Goal: Task Accomplishment & Management: Manage account settings

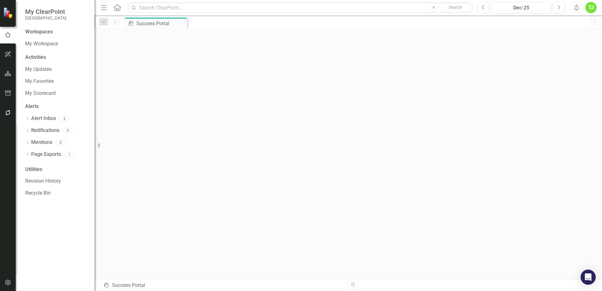
scroll to position [2, 0]
click at [115, 9] on icon "Home" at bounding box center [117, 7] width 8 height 7
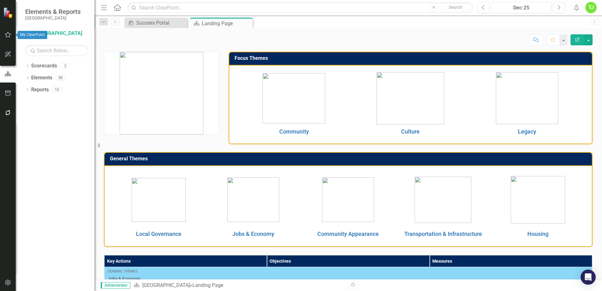
click at [10, 37] on icon "button" at bounding box center [8, 34] width 7 height 5
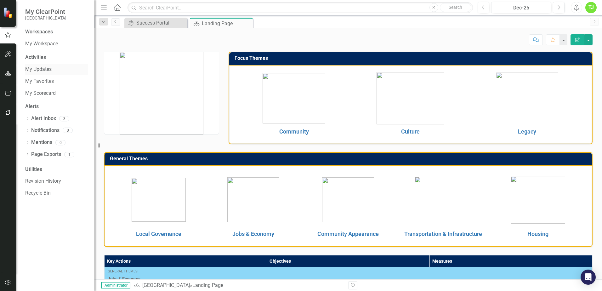
click at [43, 69] on link "My Updates" at bounding box center [56, 69] width 63 height 7
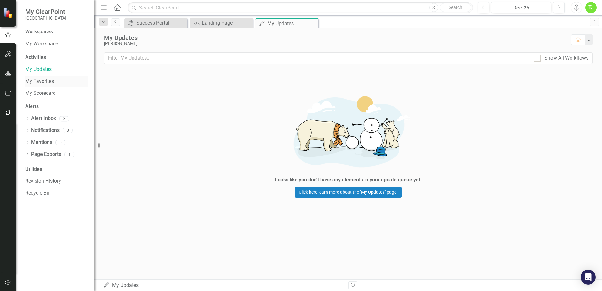
click at [47, 82] on link "My Favorites" at bounding box center [56, 81] width 63 height 7
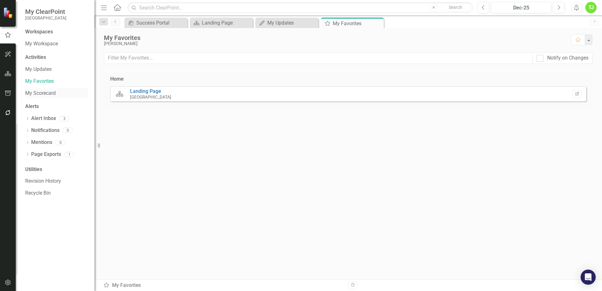
click at [44, 93] on link "My Scorecard" at bounding box center [56, 93] width 63 height 7
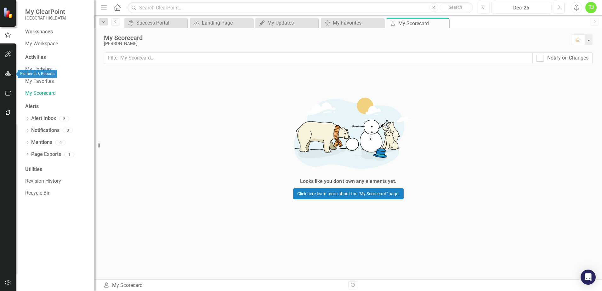
click at [10, 71] on icon "button" at bounding box center [8, 73] width 7 height 5
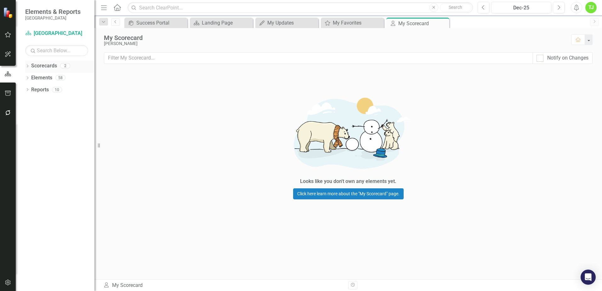
click at [30, 66] on div "Dropdown Scorecards 2" at bounding box center [59, 67] width 69 height 12
click at [28, 66] on icon "Dropdown" at bounding box center [27, 66] width 4 height 3
click at [577, 43] on button "Home" at bounding box center [578, 39] width 14 height 11
click at [118, 8] on icon "Home" at bounding box center [117, 7] width 8 height 7
click at [118, 8] on icon at bounding box center [117, 7] width 7 height 7
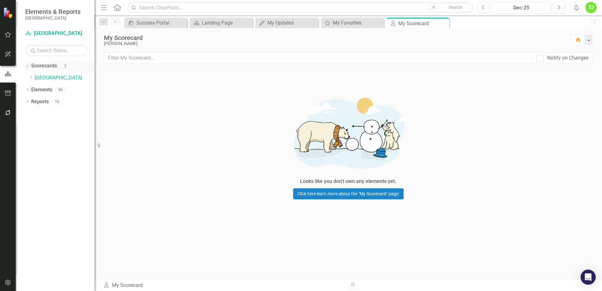
click at [51, 64] on link "Scorecards" at bounding box center [44, 65] width 26 height 7
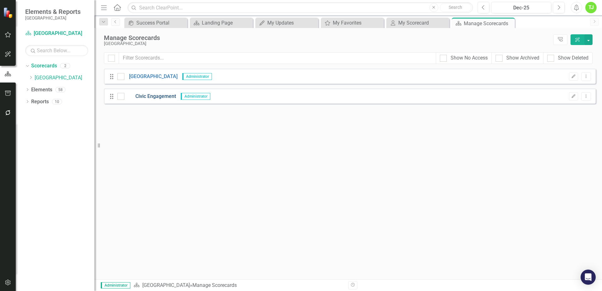
click at [170, 93] on link "Civic Engagement" at bounding box center [150, 96] width 52 height 7
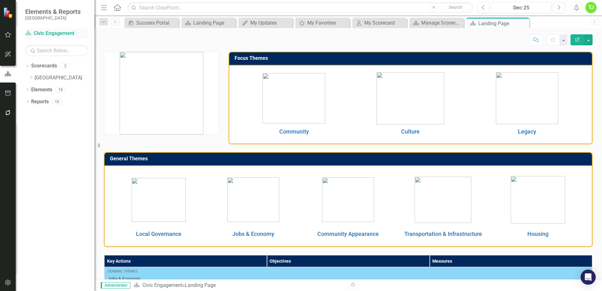
click at [62, 33] on link "Scorecard Civic Engagement" at bounding box center [56, 33] width 63 height 7
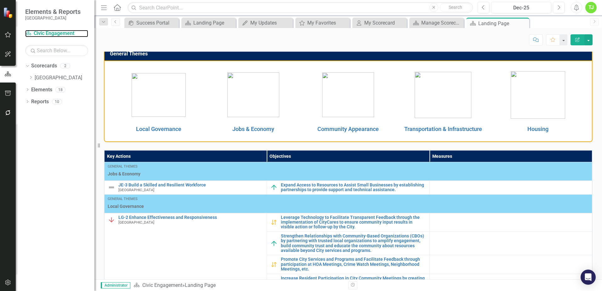
scroll to position [205, 0]
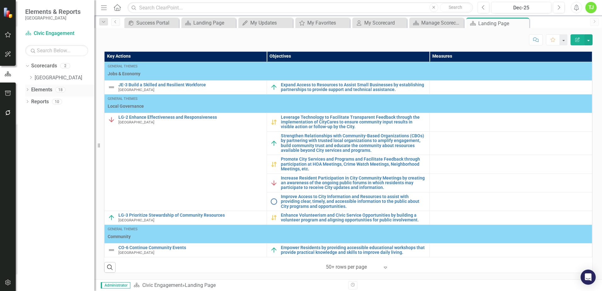
click at [47, 87] on link "Elements" at bounding box center [41, 89] width 21 height 7
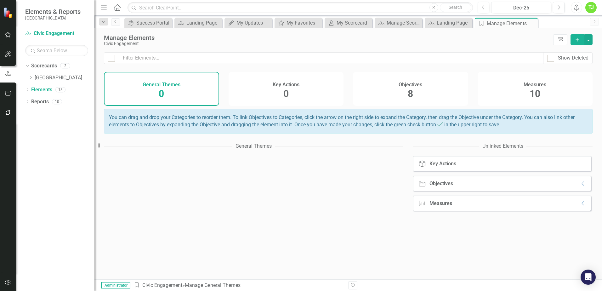
click at [411, 91] on span "8" at bounding box center [409, 93] width 5 height 11
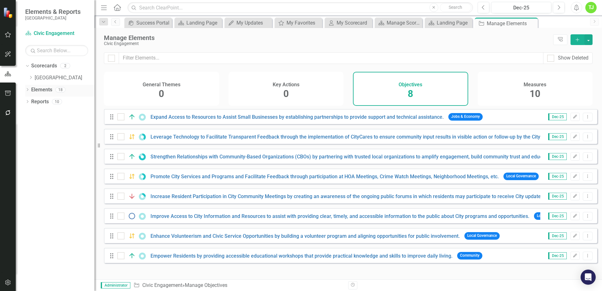
click at [27, 88] on icon "Dropdown" at bounding box center [27, 89] width 4 height 3
click at [28, 92] on icon "Dropdown" at bounding box center [26, 89] width 3 height 4
click at [33, 92] on link "Elements" at bounding box center [41, 89] width 21 height 7
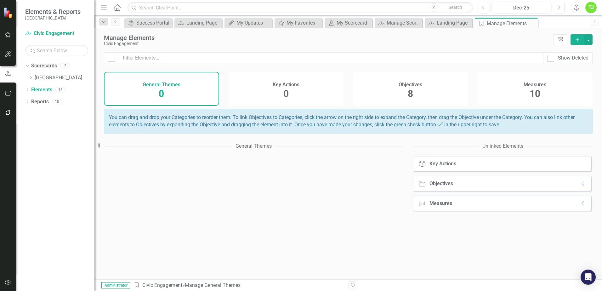
click at [25, 88] on div "Dropdown Scorecards 2 Dropdown [GEOGRAPHIC_DATA] Civic Engagement Dropdown Elem…" at bounding box center [55, 176] width 79 height 230
click at [29, 89] on icon "Dropdown" at bounding box center [27, 89] width 4 height 3
click at [54, 114] on link "Objective Objectives" at bounding box center [50, 113] width 32 height 7
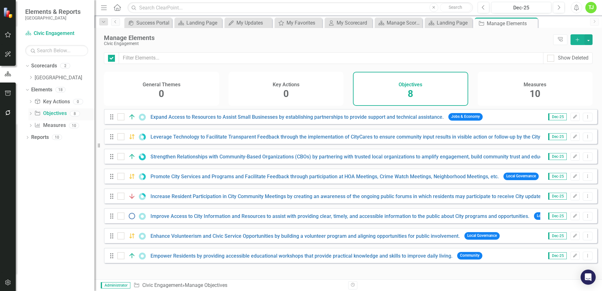
checkbox input "false"
click at [50, 127] on link "Measure Measures" at bounding box center [49, 125] width 31 height 7
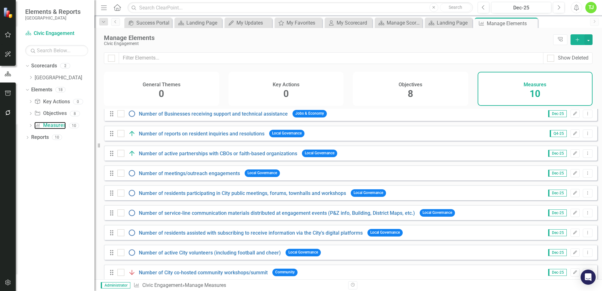
scroll to position [33, 0]
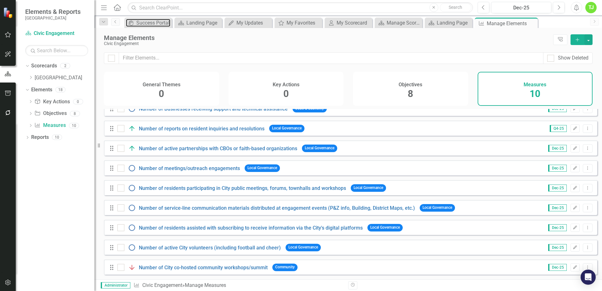
click at [158, 23] on div "Success Portal" at bounding box center [153, 23] width 34 height 8
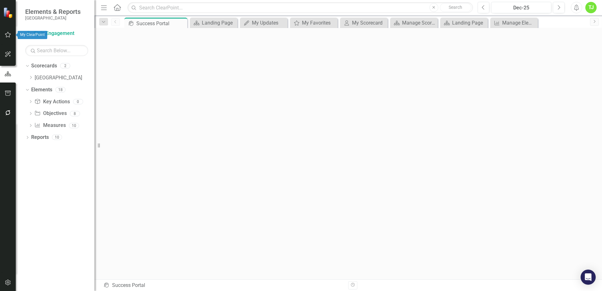
click at [9, 34] on icon "button" at bounding box center [8, 34] width 7 height 5
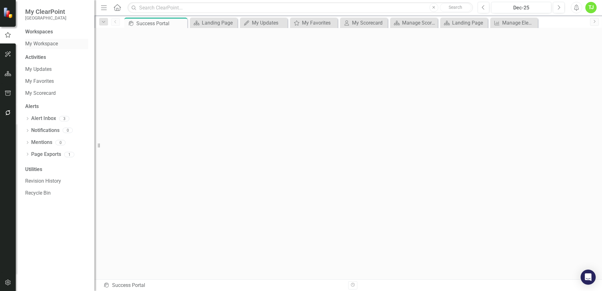
click at [49, 46] on link "My Workspace" at bounding box center [56, 43] width 63 height 7
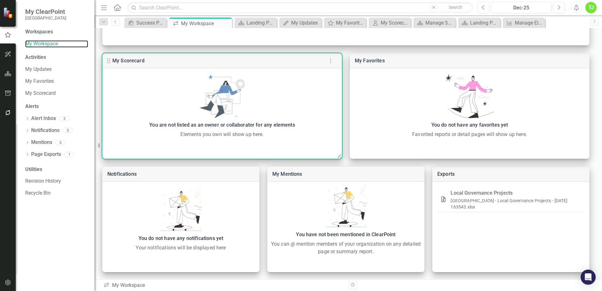
scroll to position [145, 0]
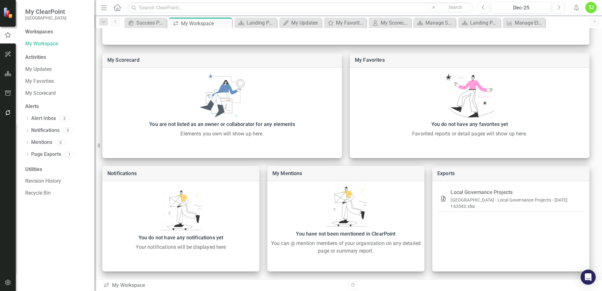
click at [115, 8] on icon at bounding box center [117, 7] width 7 height 7
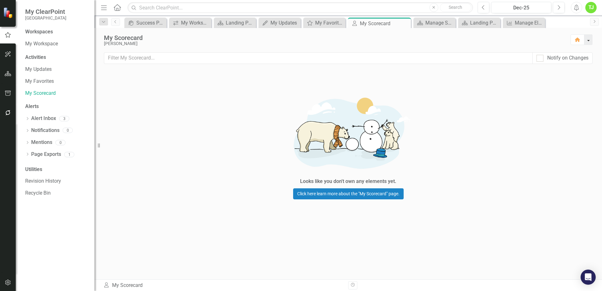
click at [589, 39] on button "button" at bounding box center [588, 39] width 8 height 11
drag, startPoint x: 47, startPoint y: 69, endPoint x: 67, endPoint y: 74, distance: 20.2
click at [46, 68] on link "My Updates" at bounding box center [56, 69] width 63 height 7
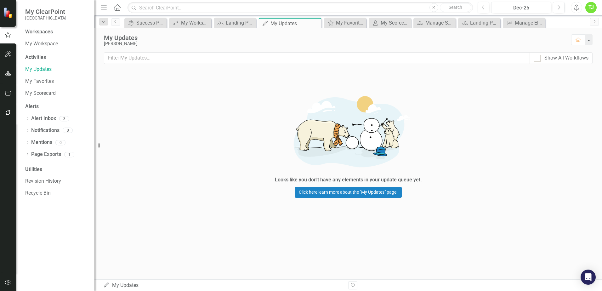
click at [593, 8] on div "TJ" at bounding box center [590, 7] width 11 height 11
click at [565, 46] on link "Help Support Center" at bounding box center [571, 44] width 50 height 12
click at [592, 7] on div "TJ" at bounding box center [590, 7] width 11 height 11
click at [581, 53] on link "icon.tutorial Show Tutorials" at bounding box center [571, 55] width 50 height 12
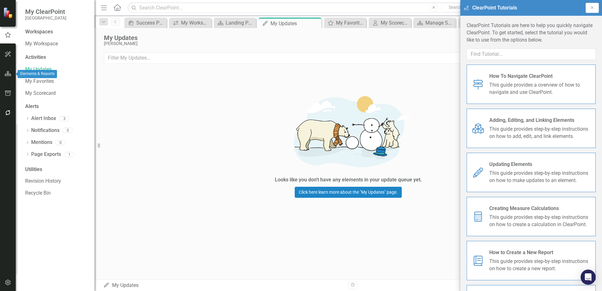
click at [8, 75] on icon "button" at bounding box center [8, 73] width 7 height 5
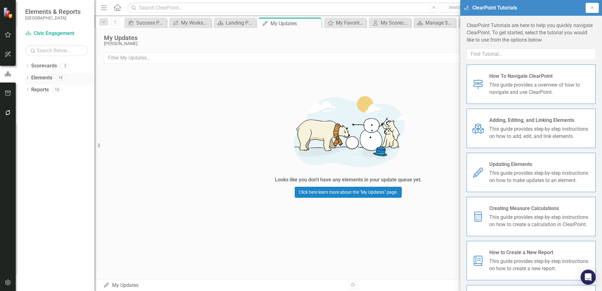
click at [43, 78] on link "Elements" at bounding box center [41, 77] width 21 height 7
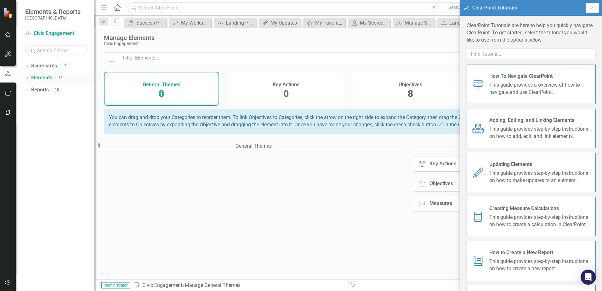
click at [27, 78] on icon "Dropdown" at bounding box center [27, 78] width 4 height 3
click at [594, 5] on button "Close" at bounding box center [591, 8] width 13 height 10
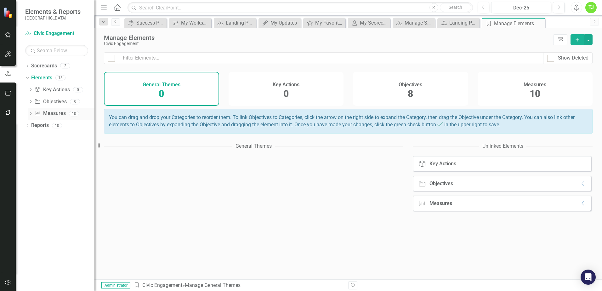
click at [29, 113] on icon "Dropdown" at bounding box center [30, 113] width 4 height 3
click at [49, 112] on link "Measure Measures" at bounding box center [49, 113] width 31 height 7
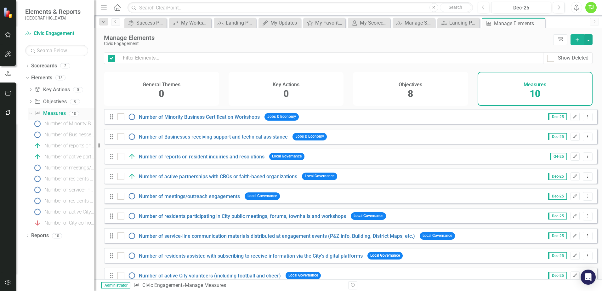
checkbox input "false"
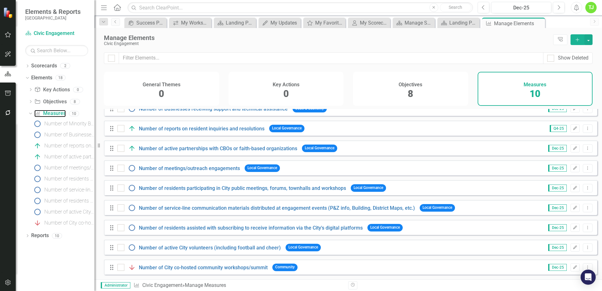
scroll to position [33, 0]
click at [197, 131] on link "Number of reports on resident inquiries and resolutions" at bounding box center [202, 129] width 126 height 6
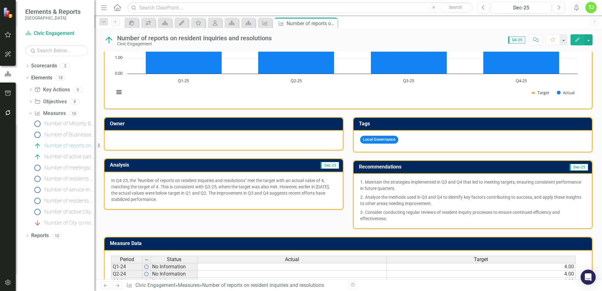
scroll to position [151, 0]
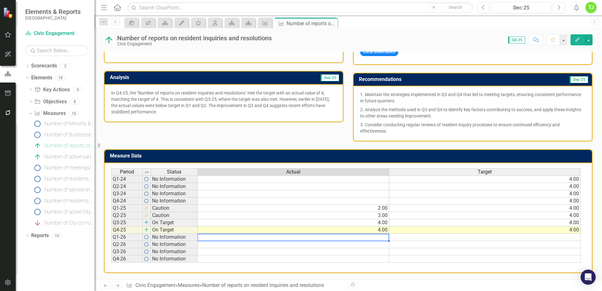
click at [111, 240] on div "Period Status Actual Target Q1-24 No Information 4.00 Q2-24 No Information 4.00…" at bounding box center [111, 215] width 0 height 94
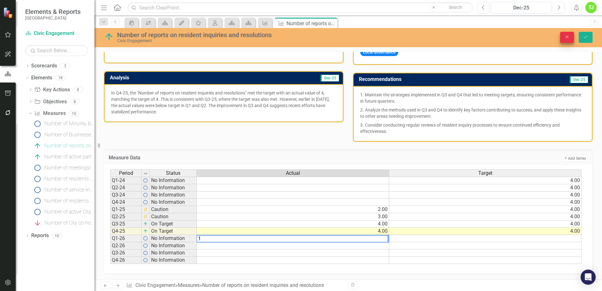
type textarea "1"
click at [565, 37] on icon "Close" at bounding box center [567, 37] width 6 height 4
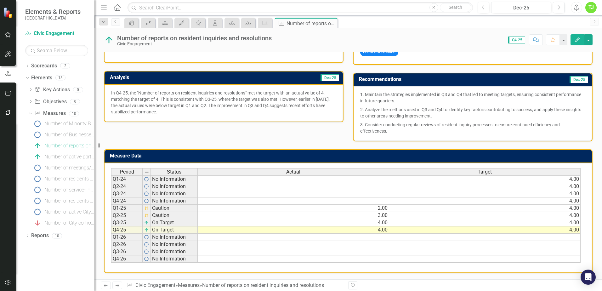
click at [116, 7] on icon "Home" at bounding box center [117, 7] width 8 height 7
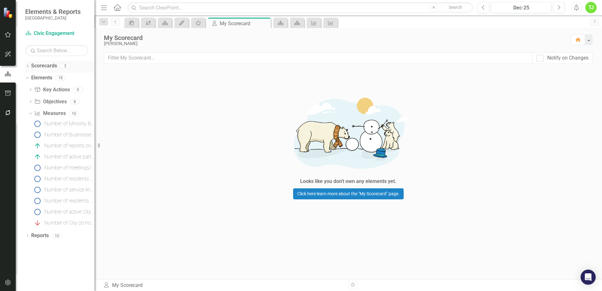
click at [36, 66] on link "Scorecards" at bounding box center [44, 65] width 26 height 7
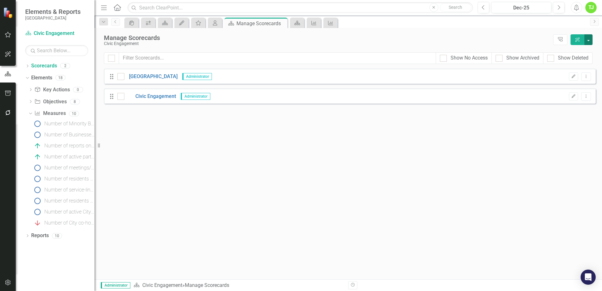
click at [588, 39] on button "button" at bounding box center [588, 39] width 8 height 11
click at [288, 174] on div "Looks like you don't have any Scorecards set up yet. Why don't you add a Scorec…" at bounding box center [349, 174] width 491 height 211
click at [29, 236] on icon "Dropdown" at bounding box center [27, 235] width 4 height 3
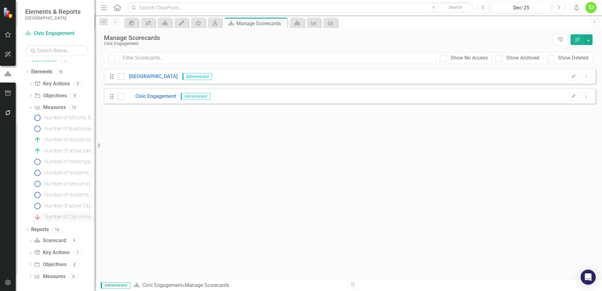
scroll to position [8, 0]
click at [49, 237] on link "Scorecard Scorecard" at bounding box center [50, 238] width 32 height 7
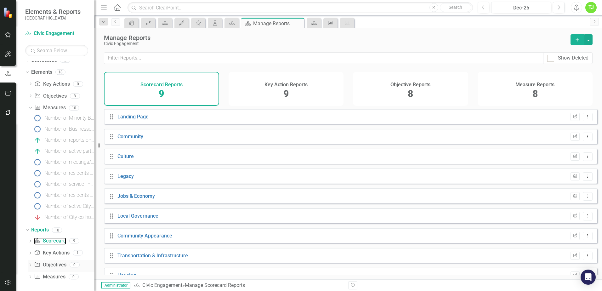
scroll to position [8, 0]
click at [49, 276] on link "Measure Measures" at bounding box center [49, 274] width 31 height 7
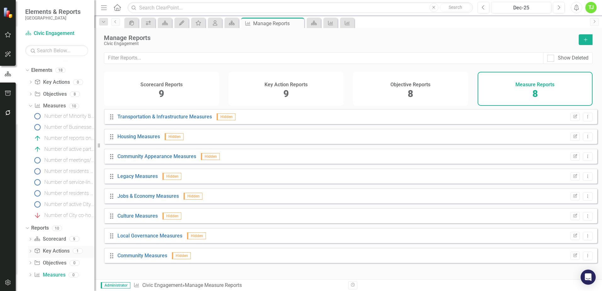
click at [30, 251] on icon "Dropdown" at bounding box center [30, 251] width 4 height 3
click at [45, 250] on div "City Scorecard View" at bounding box center [63, 251] width 61 height 6
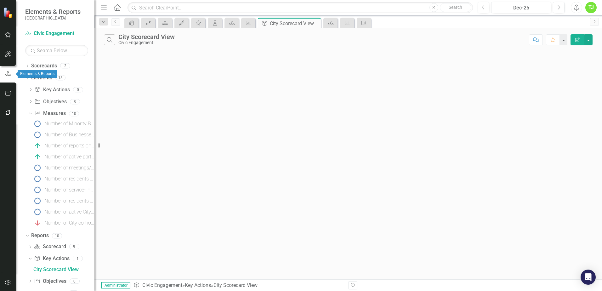
click at [7, 74] on icon "button" at bounding box center [7, 74] width 7 height 6
click at [27, 76] on icon "Dropdown" at bounding box center [26, 77] width 3 height 4
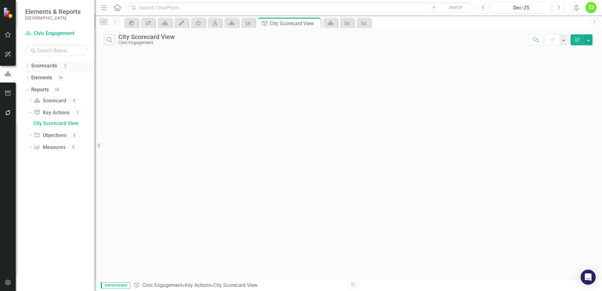
click at [28, 67] on icon "Dropdown" at bounding box center [27, 66] width 4 height 3
click at [28, 67] on icon "Dropdown" at bounding box center [26, 65] width 3 height 4
click at [32, 103] on icon "Dropdown" at bounding box center [30, 100] width 4 height 3
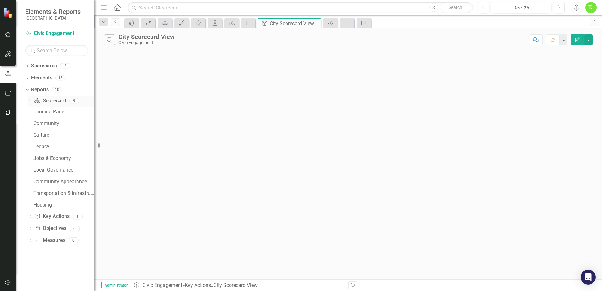
click at [30, 101] on icon "Dropdown" at bounding box center [29, 100] width 3 height 4
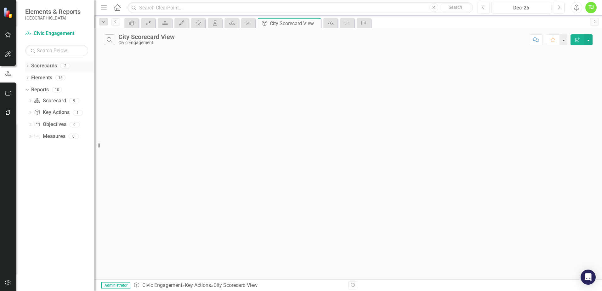
click at [28, 64] on div "Dropdown Scorecards 2" at bounding box center [59, 67] width 69 height 12
click at [27, 66] on icon "Dropdown" at bounding box center [27, 66] width 4 height 3
click at [26, 90] on icon "Dropdown" at bounding box center [27, 89] width 4 height 3
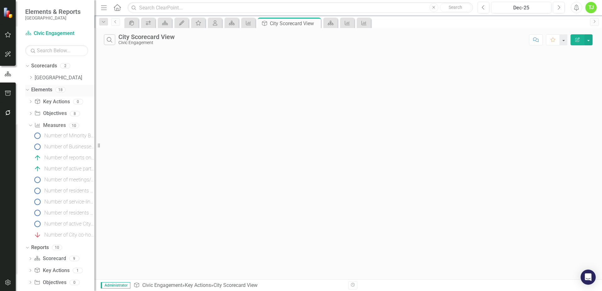
click at [26, 90] on icon at bounding box center [27, 90] width 3 height 2
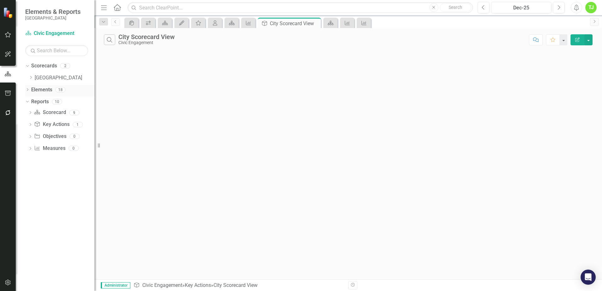
click at [28, 92] on icon "Dropdown" at bounding box center [27, 89] width 4 height 3
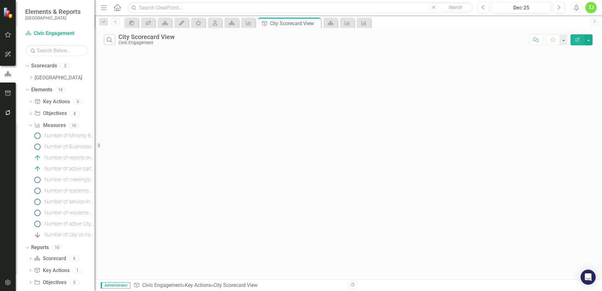
click at [28, 78] on div "Dropdown Scorecards 2 Dropdown [GEOGRAPHIC_DATA] Civic Engagement" at bounding box center [59, 73] width 69 height 24
click at [7, 31] on button "button" at bounding box center [8, 34] width 14 height 13
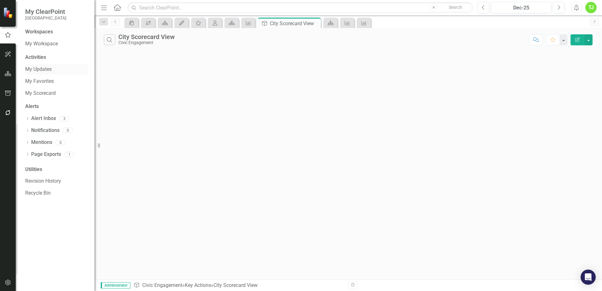
click at [46, 66] on link "My Updates" at bounding box center [56, 69] width 63 height 7
